Goal: Find specific fact: Find contact information

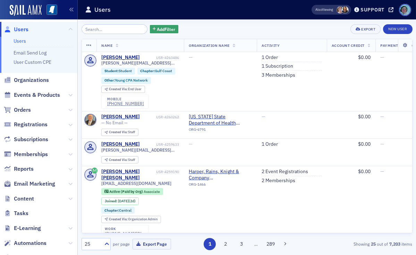
click at [126, 28] on input "search" at bounding box center [115, 29] width 66 height 10
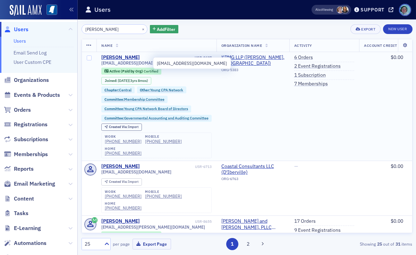
type input "[PERSON_NAME]"
click at [147, 64] on span "[EMAIL_ADDRESS][DOMAIN_NAME]" at bounding box center [136, 62] width 70 height 5
copy div "[EMAIL_ADDRESS][DOMAIN_NAME]"
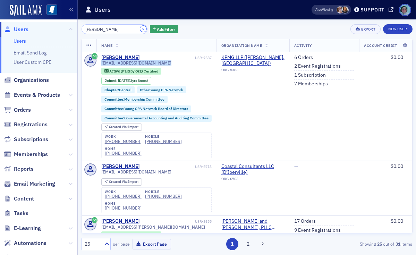
click at [140, 28] on button "×" at bounding box center [143, 29] width 6 height 6
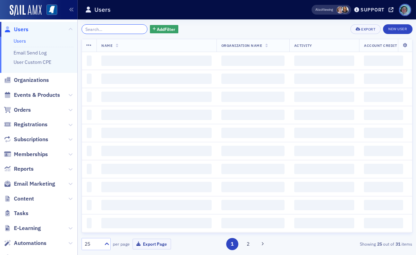
click at [128, 27] on input "search" at bounding box center [115, 29] width 66 height 10
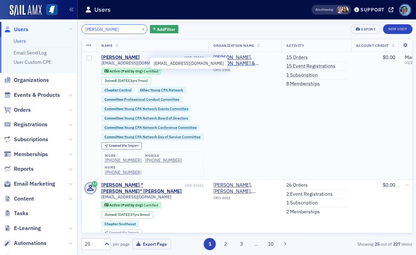
type input "[PERSON_NAME]"
click at [133, 64] on span "[EMAIL_ADDRESS][DOMAIN_NAME]" at bounding box center [136, 62] width 70 height 5
copy div "[EMAIL_ADDRESS][DOMAIN_NAME]"
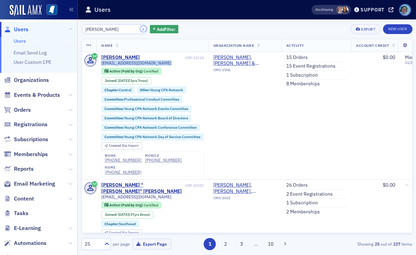
click at [140, 29] on button "×" at bounding box center [143, 29] width 6 height 6
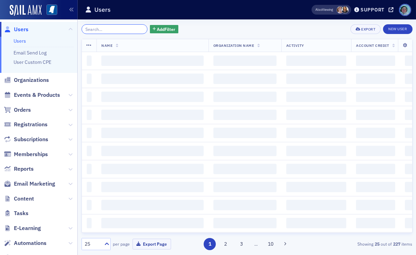
click at [127, 28] on input "search" at bounding box center [115, 29] width 66 height 10
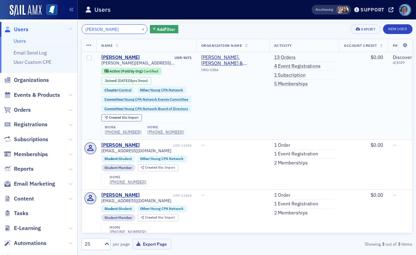
type input "[PERSON_NAME]"
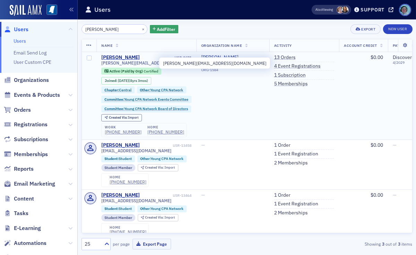
click at [141, 63] on span "[PERSON_NAME][EMAIL_ADDRESS][DOMAIN_NAME]" at bounding box center [146, 62] width 90 height 5
copy div "[PERSON_NAME][EMAIL_ADDRESS][DOMAIN_NAME]"
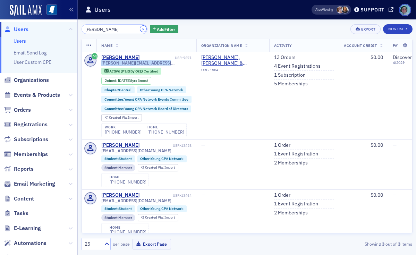
click at [140, 27] on button "×" at bounding box center [143, 29] width 6 height 6
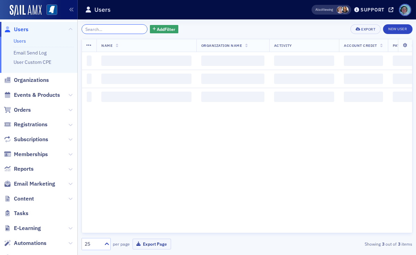
click at [125, 29] on input "search" at bounding box center [115, 29] width 66 height 10
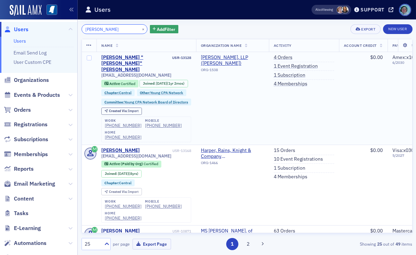
type input "[PERSON_NAME]"
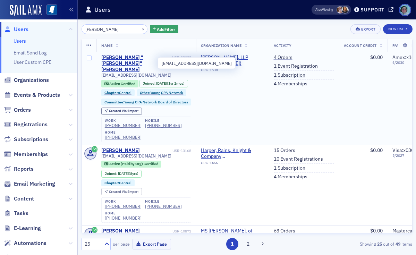
click at [150, 73] on span "[EMAIL_ADDRESS][DOMAIN_NAME]" at bounding box center [136, 75] width 70 height 5
copy div "[EMAIL_ADDRESS][DOMAIN_NAME]"
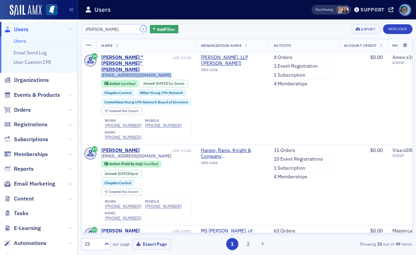
click at [140, 29] on button "×" at bounding box center [143, 29] width 6 height 6
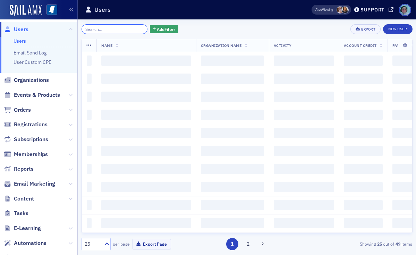
click at [122, 29] on input "search" at bounding box center [115, 29] width 66 height 10
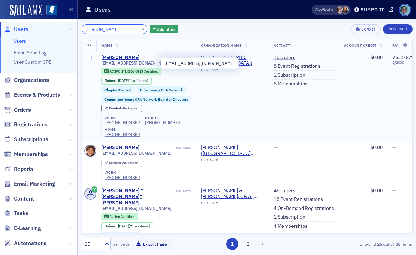
type input "[PERSON_NAME]"
click at [131, 62] on span "[EMAIL_ADDRESS][DOMAIN_NAME]" at bounding box center [136, 62] width 70 height 5
copy div "[EMAIL_ADDRESS][DOMAIN_NAME]"
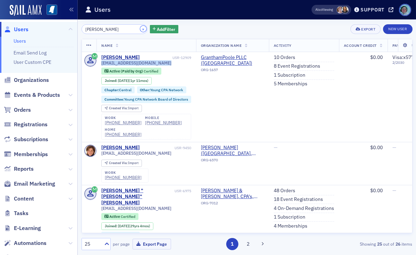
click at [140, 28] on button "×" at bounding box center [143, 29] width 6 height 6
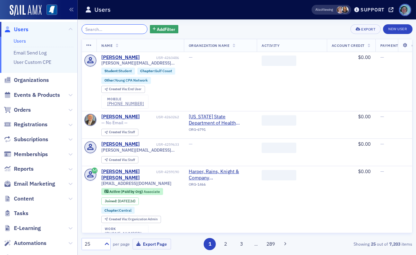
click at [135, 27] on input "search" at bounding box center [115, 29] width 66 height 10
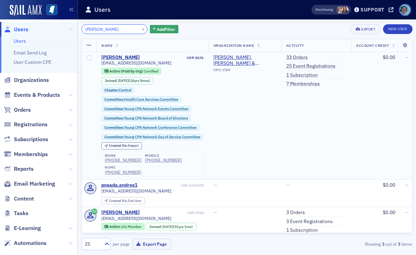
type input "[PERSON_NAME]"
click at [135, 62] on span "[EMAIL_ADDRESS][DOMAIN_NAME]" at bounding box center [136, 62] width 70 height 5
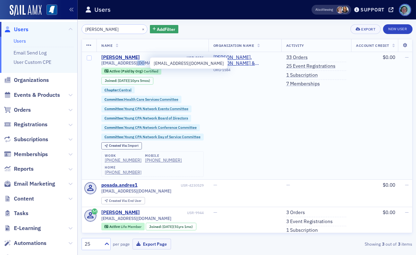
click at [135, 62] on span "[EMAIL_ADDRESS][DOMAIN_NAME]" at bounding box center [136, 62] width 70 height 5
copy div "[EMAIL_ADDRESS][DOMAIN_NAME]"
